Goal: Task Accomplishment & Management: Use online tool/utility

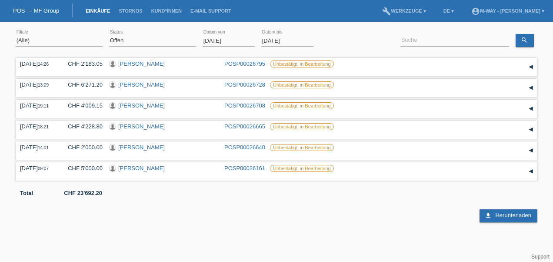
click at [224, 42] on input "[DATE]" at bounding box center [229, 40] width 52 height 11
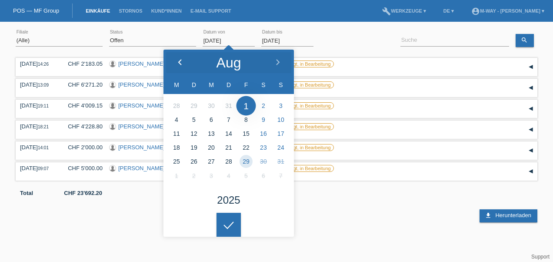
click at [181, 60] on polyline at bounding box center [180, 62] width 3 height 5
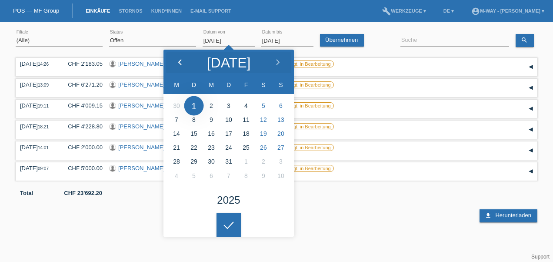
click at [180, 60] on polyline at bounding box center [180, 62] width 3 height 5
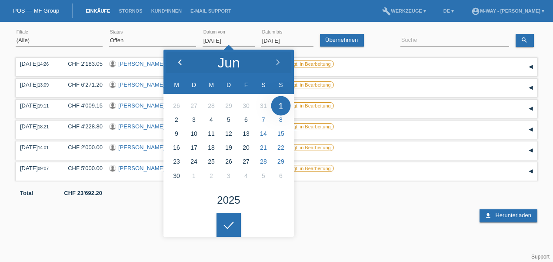
click at [180, 60] on polyline at bounding box center [180, 62] width 3 height 5
type input "[DATE]"
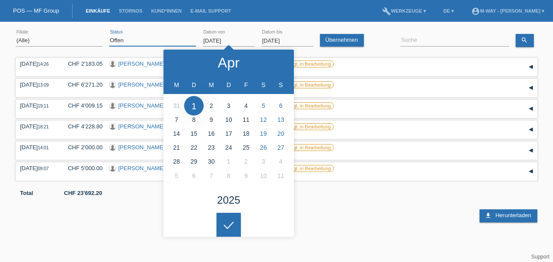
click at [148, 43] on select "(Alle) Neu Offen Zurückgewiesen Zurückgetreten / Storniert Abgeschlossen" at bounding box center [152, 40] width 87 height 10
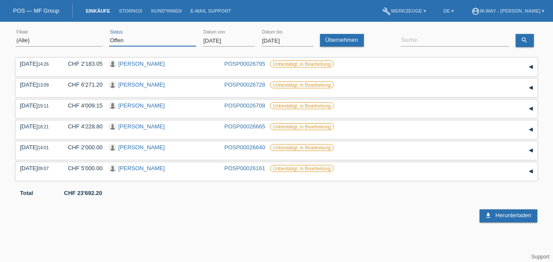
select select "ALL"
click at [109, 35] on select "(Alle) Neu Offen Zurückgewiesen Zurückgetreten / Storniert Abgeschlossen" at bounding box center [152, 40] width 87 height 10
click at [427, 38] on input at bounding box center [455, 40] width 109 height 11
type input "tafil"
